Goal: Task Accomplishment & Management: Complete application form

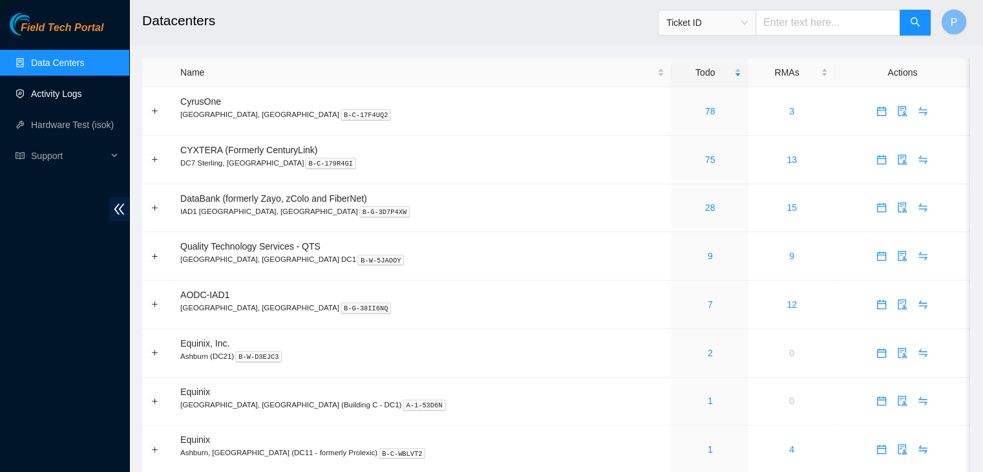
click at [65, 98] on link "Activity Logs" at bounding box center [56, 94] width 51 height 10
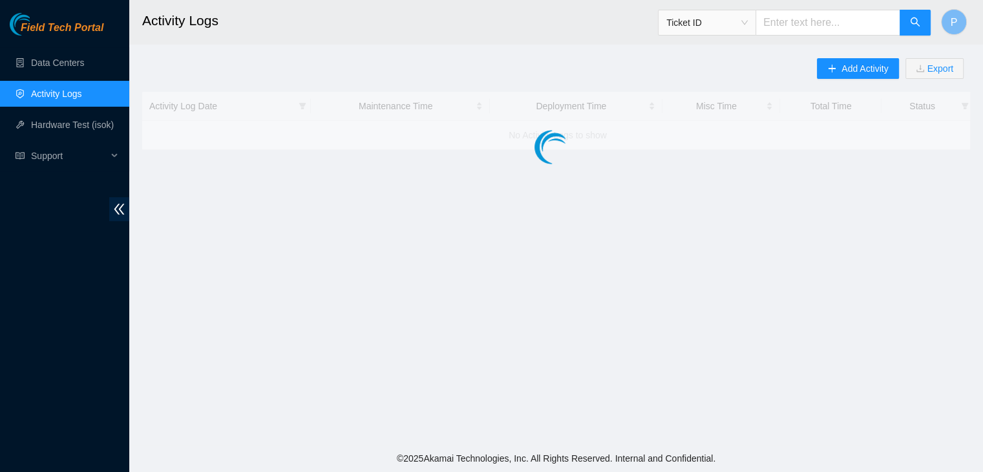
click at [65, 98] on link "Activity Logs" at bounding box center [56, 94] width 51 height 10
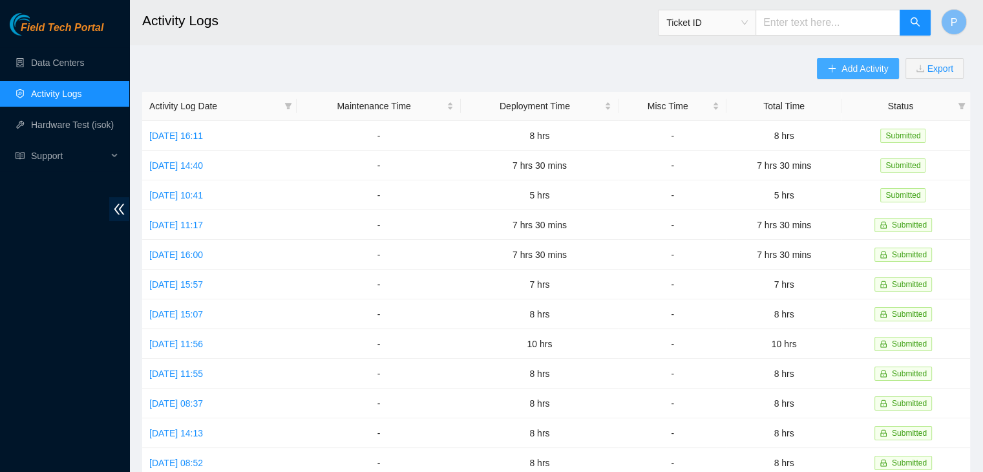
click at [852, 78] on button "Add Activity" at bounding box center [857, 68] width 81 height 21
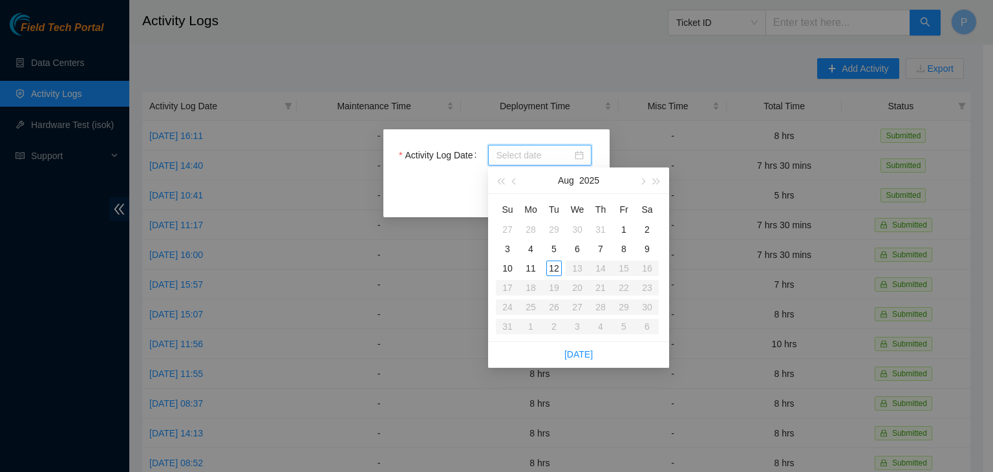
click at [547, 148] on input "Activity Log Date" at bounding box center [534, 155] width 76 height 14
type input "[DATE]"
click at [532, 270] on div "11" at bounding box center [531, 268] width 16 height 16
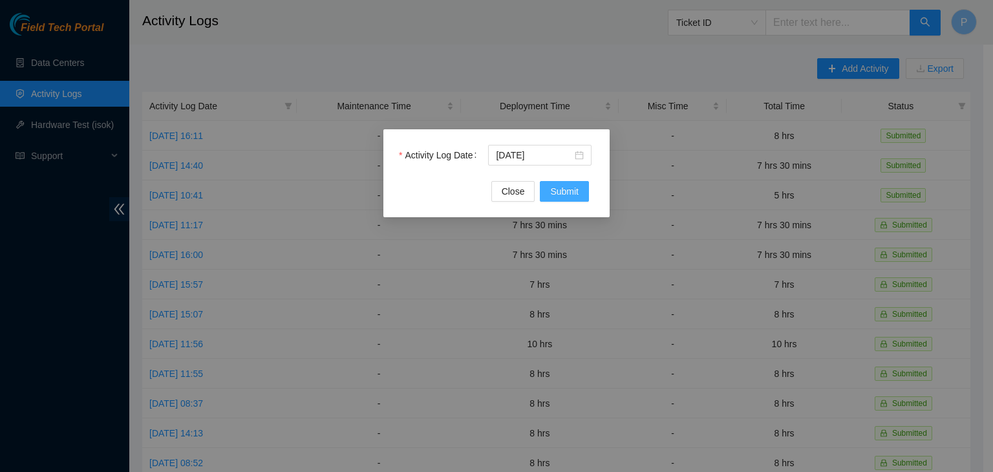
click at [571, 197] on span "Submit" at bounding box center [564, 191] width 28 height 14
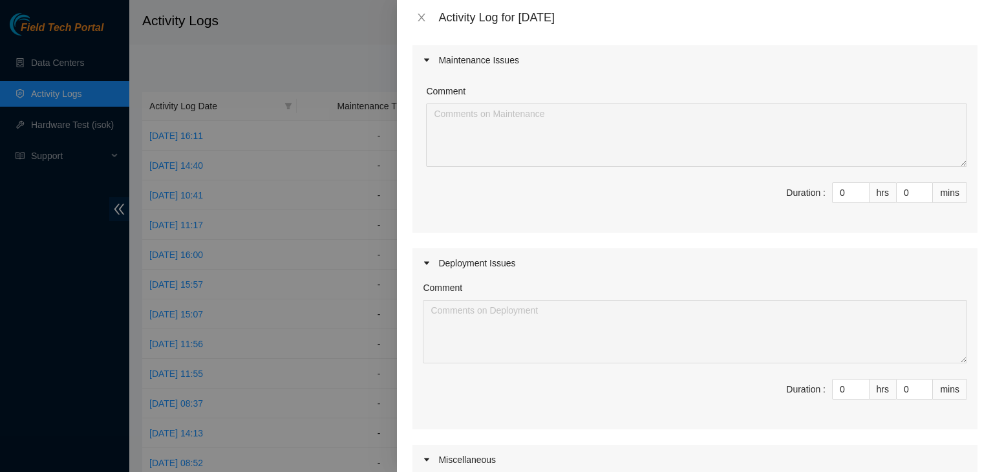
scroll to position [103, 0]
click at [836, 392] on input "0" at bounding box center [850, 386] width 36 height 19
type input "06"
type input "6"
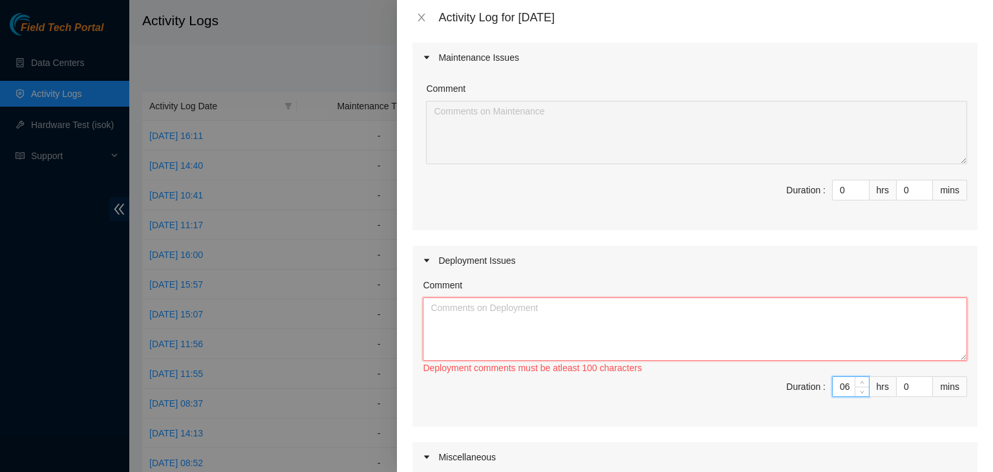
type input "6"
click at [578, 317] on textarea "Comment" at bounding box center [695, 328] width 544 height 63
click at [512, 311] on textarea "- worked with FT1 [PERSON_NAME]" at bounding box center [695, 328] width 544 height 63
paste textarea "[nie-field-iad]DP82683 @ H5 - ESSL rack in D-OP-04"
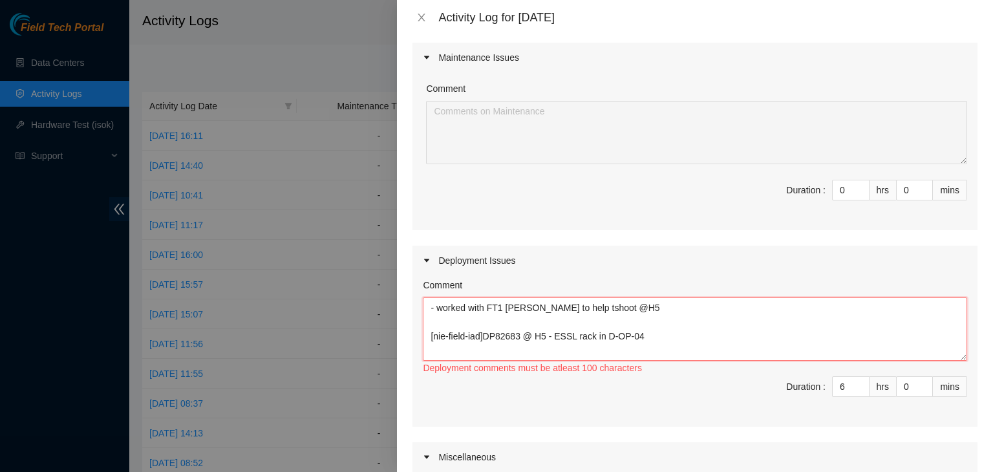
paste textarea "Hey [PERSON_NAME], EOD Update: Worked with FT Phil -Ran CON cable from tor1 por…"
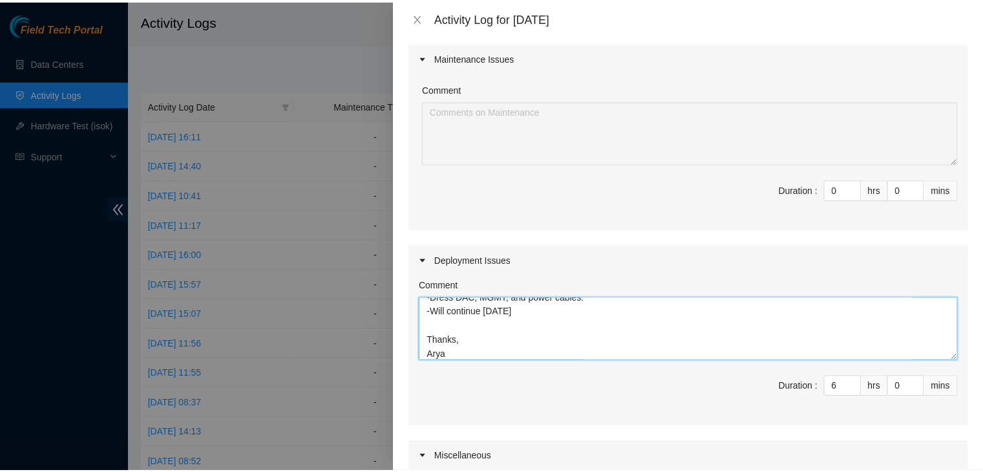
scroll to position [393, 0]
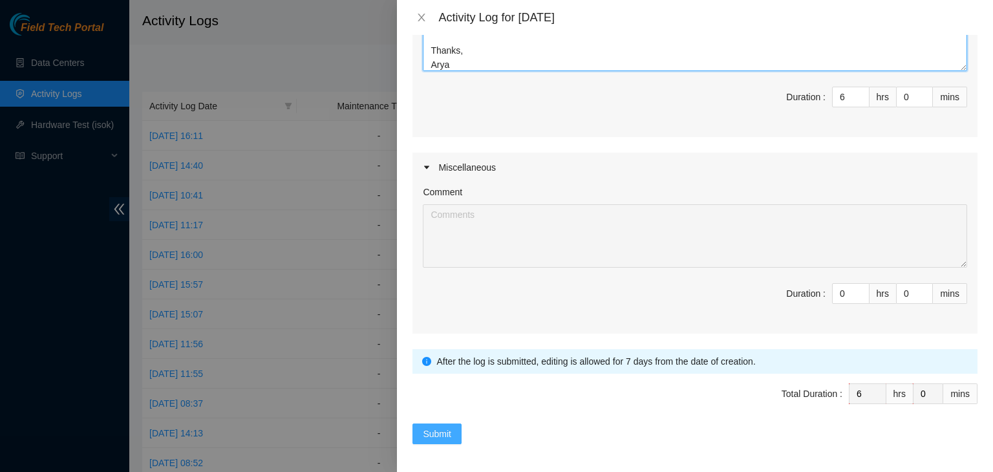
type textarea "- worked with FT1 [PERSON_NAME] to help tshoot @H5 [nie-field-iad]DP82683 @ H5 …"
click at [455, 436] on button "Submit" at bounding box center [436, 433] width 49 height 21
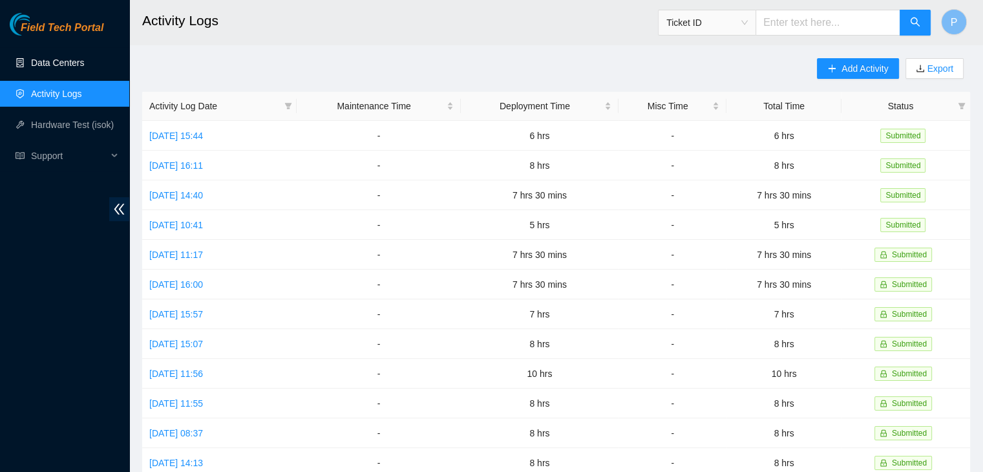
click at [41, 68] on link "Data Centers" at bounding box center [57, 63] width 53 height 10
